Goal: Task Accomplishment & Management: Manage account settings

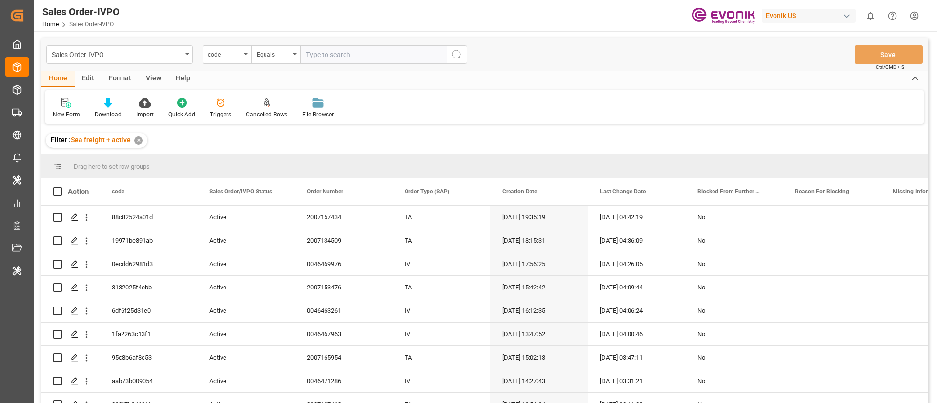
click at [806, 15] on div "Evonik US" at bounding box center [808, 16] width 94 height 14
type input "evonik in"
click at [797, 64] on span "Evonik Industries AG" at bounding box center [789, 62] width 64 height 10
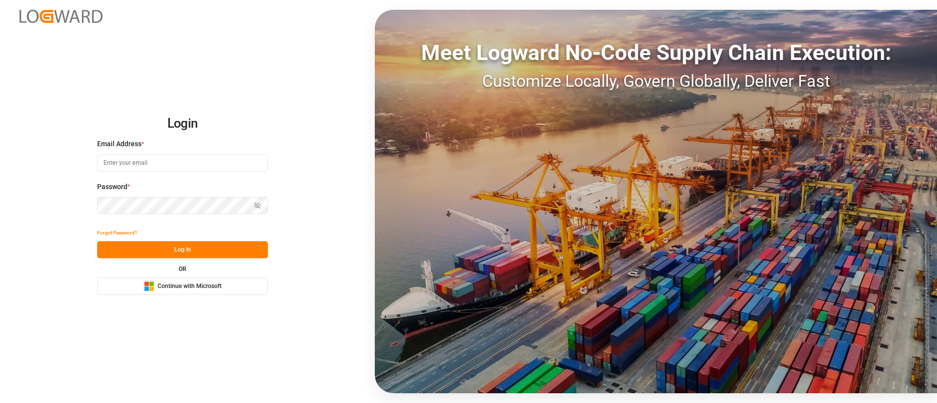
click at [223, 291] on button "Microsoft Logo Continue with Microsoft" at bounding box center [182, 286] width 171 height 17
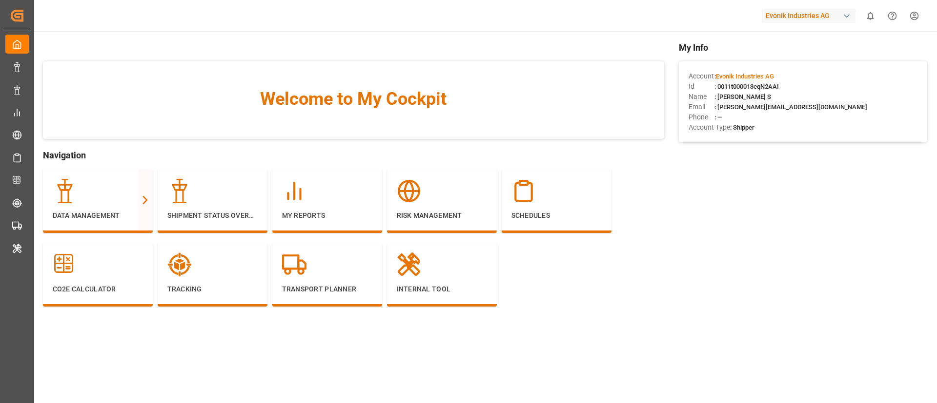
click at [807, 20] on div "Evonik Industries AG" at bounding box center [808, 16] width 94 height 14
type input "evonik us"
click at [794, 65] on span "Evonik US" at bounding box center [777, 62] width 41 height 10
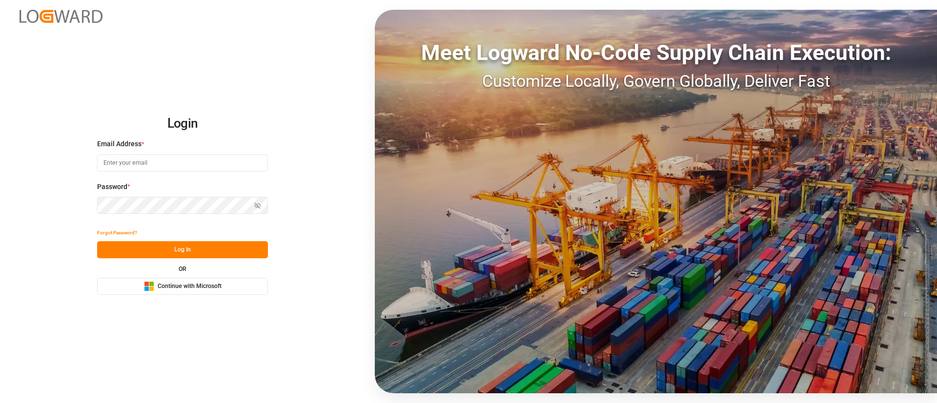
click at [199, 286] on span "Continue with Microsoft" at bounding box center [190, 286] width 64 height 9
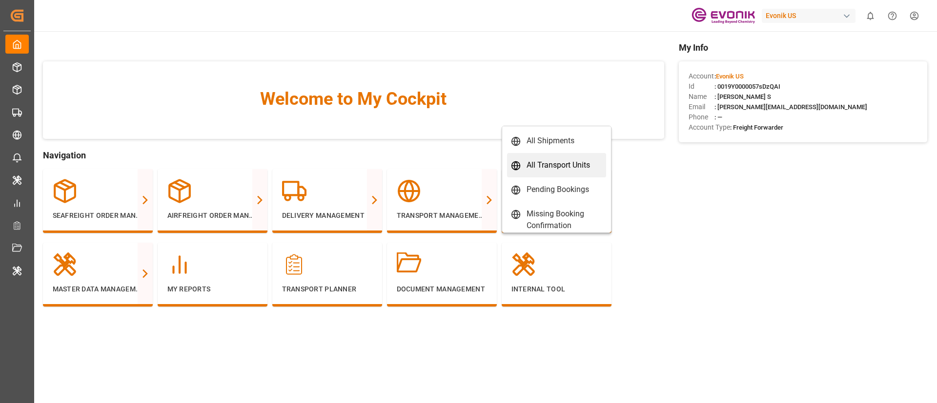
click at [550, 167] on div "All Transport Units" at bounding box center [557, 166] width 63 height 12
